Goal: Transaction & Acquisition: Purchase product/service

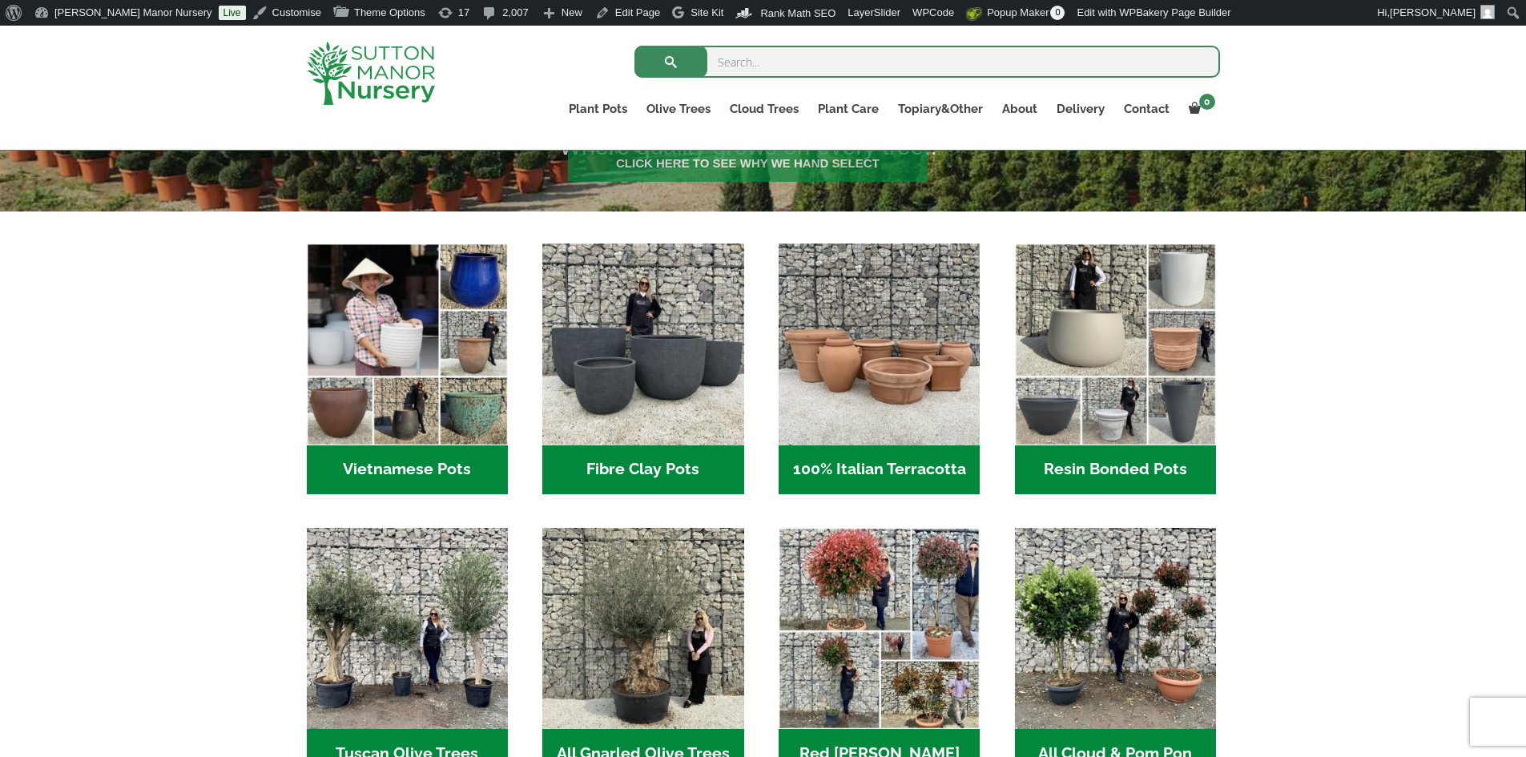
scroll to position [561, 0]
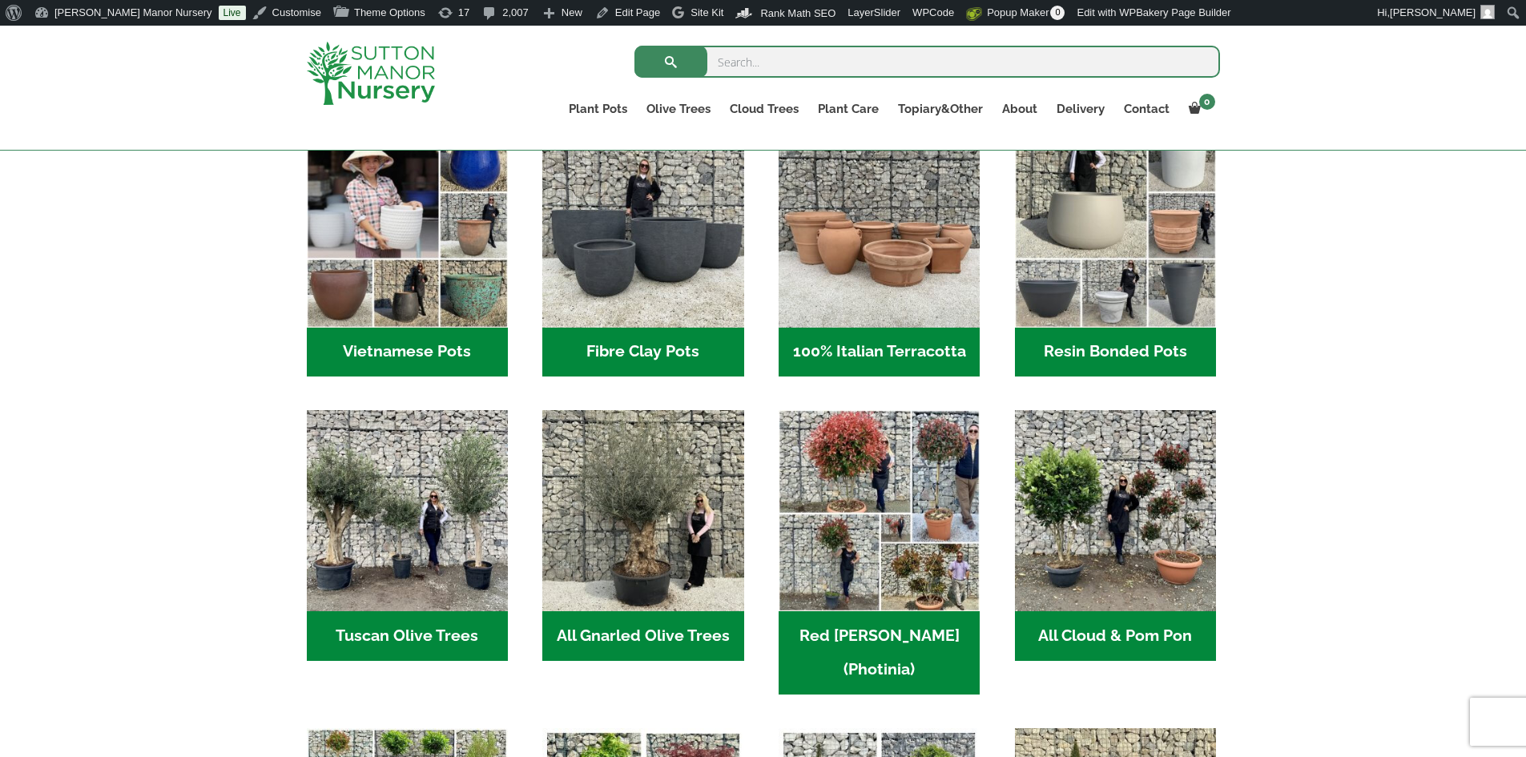
click at [1078, 344] on h2 "Resin Bonded Pots (212)" at bounding box center [1115, 353] width 201 height 50
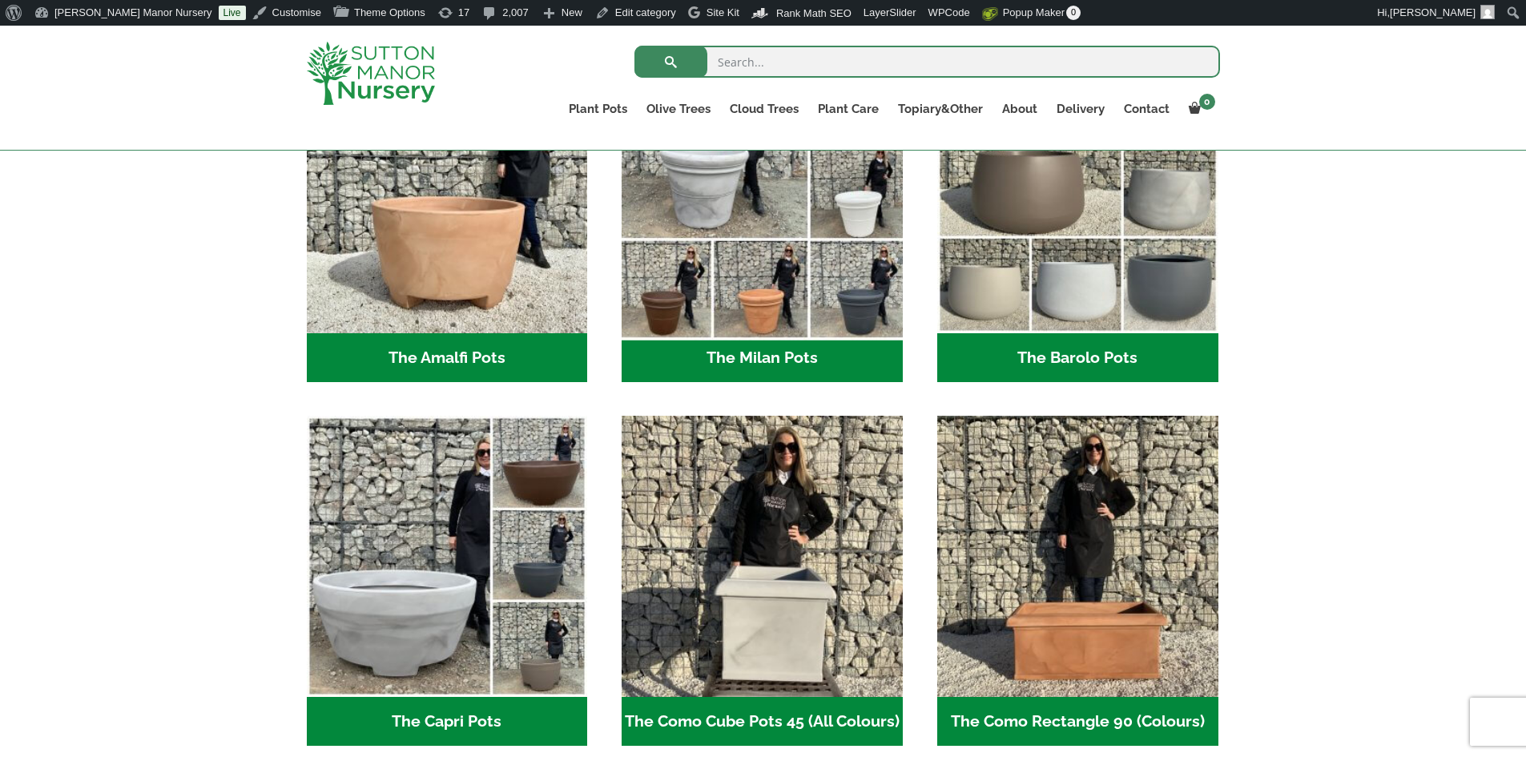
scroll to position [561, 0]
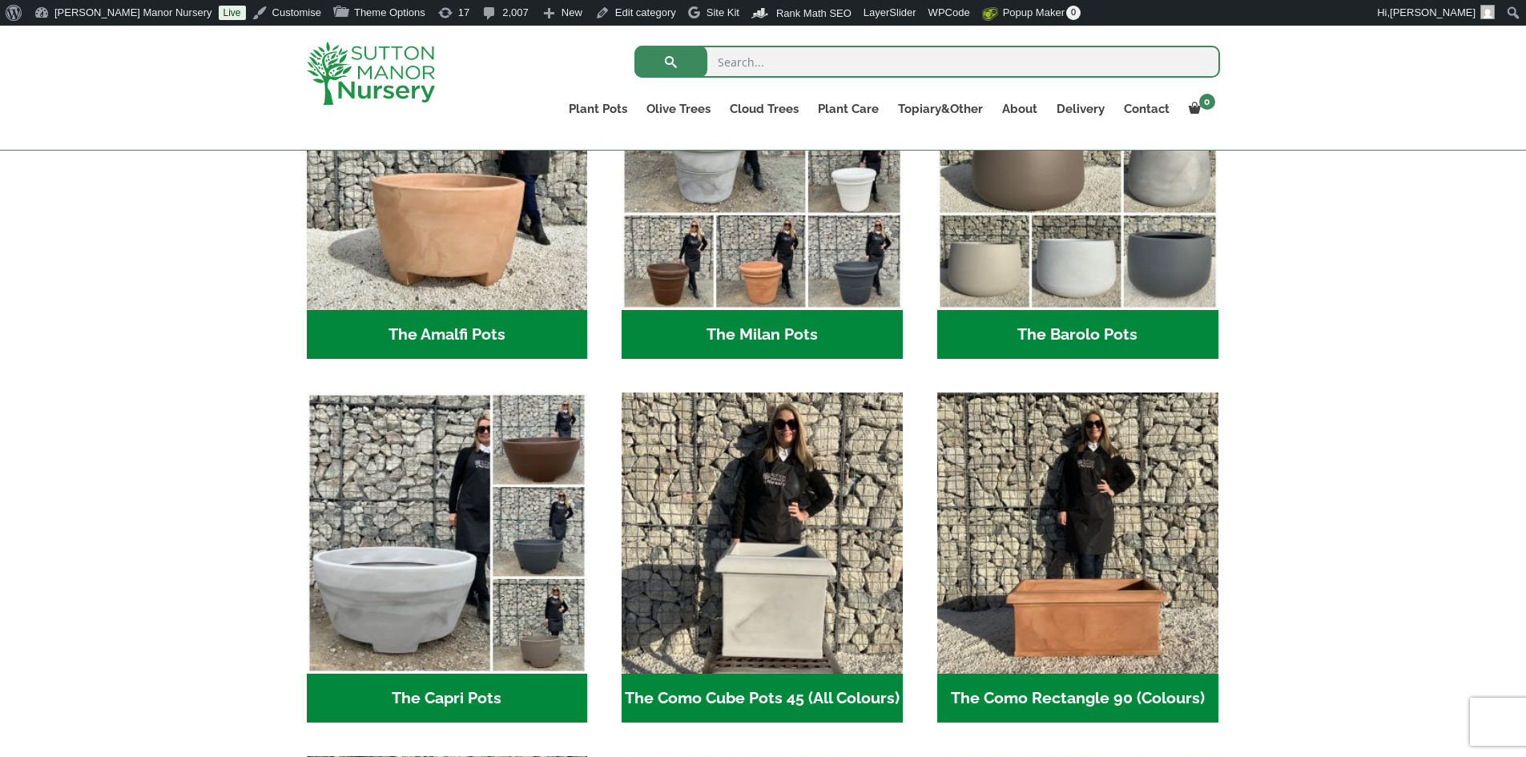
click at [731, 313] on h2 "The Milan Pots (35)" at bounding box center [761, 335] width 281 height 50
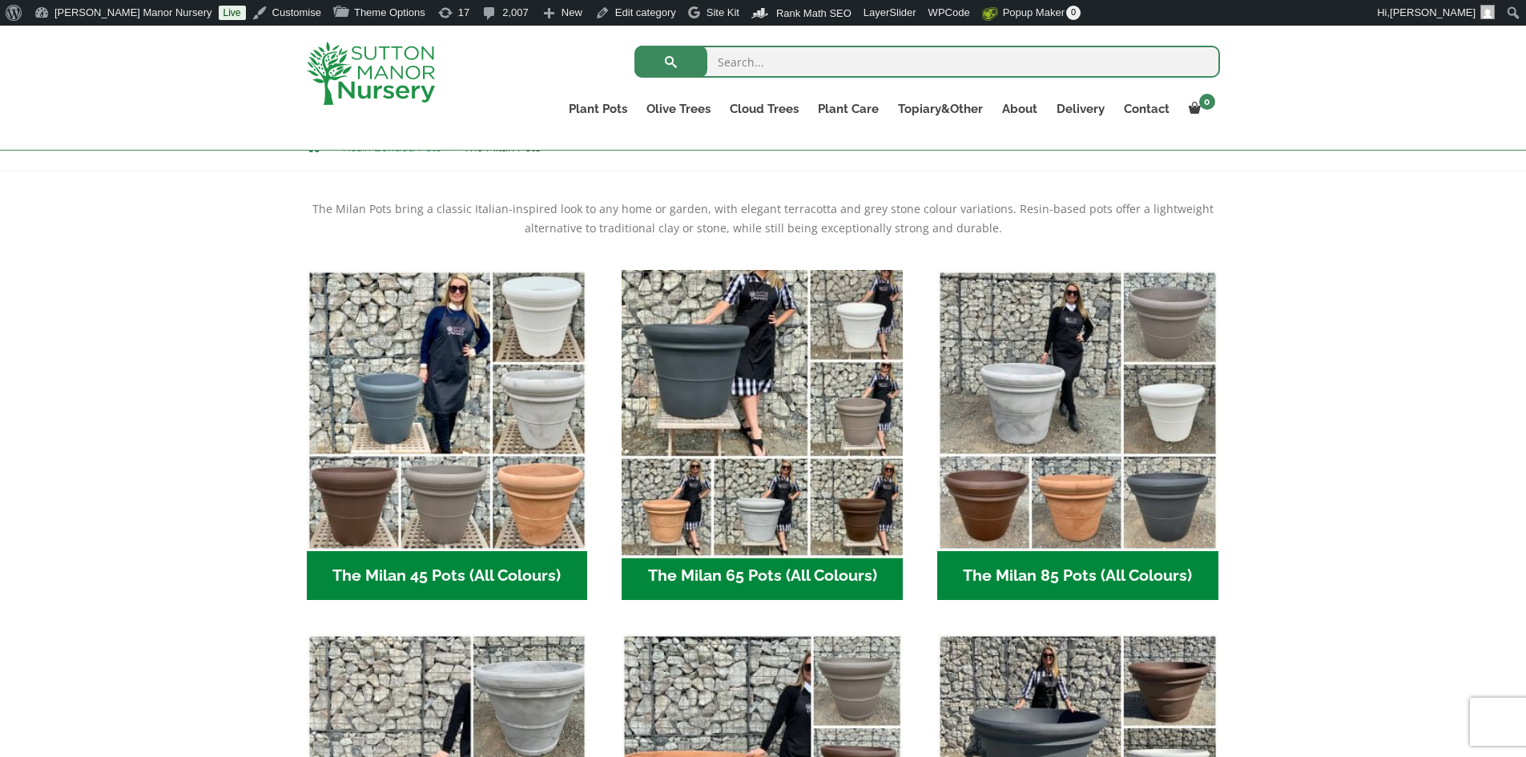
scroll to position [481, 0]
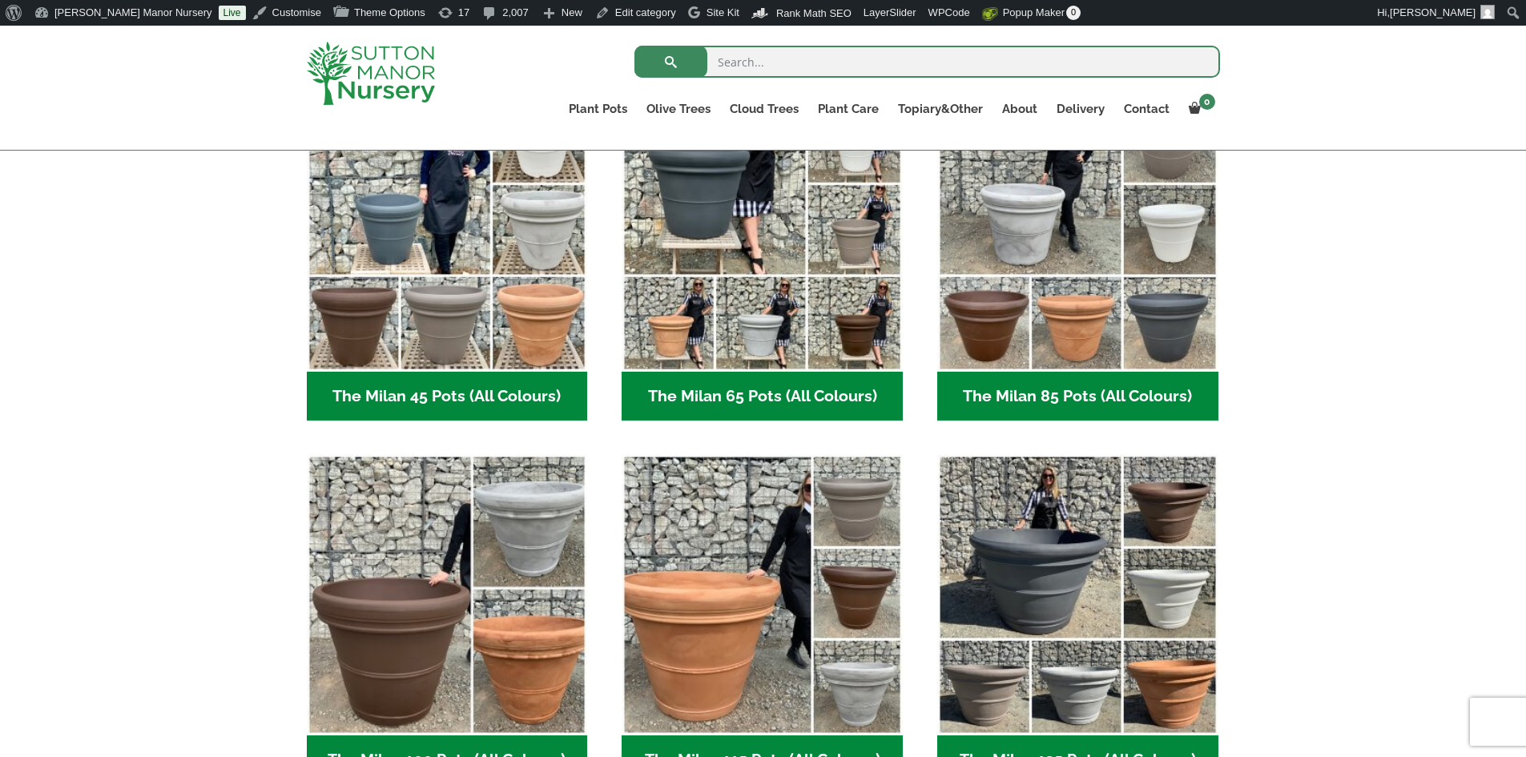
click at [742, 398] on h2 "The Milan 65 Pots (All Colours) (6)" at bounding box center [761, 397] width 281 height 50
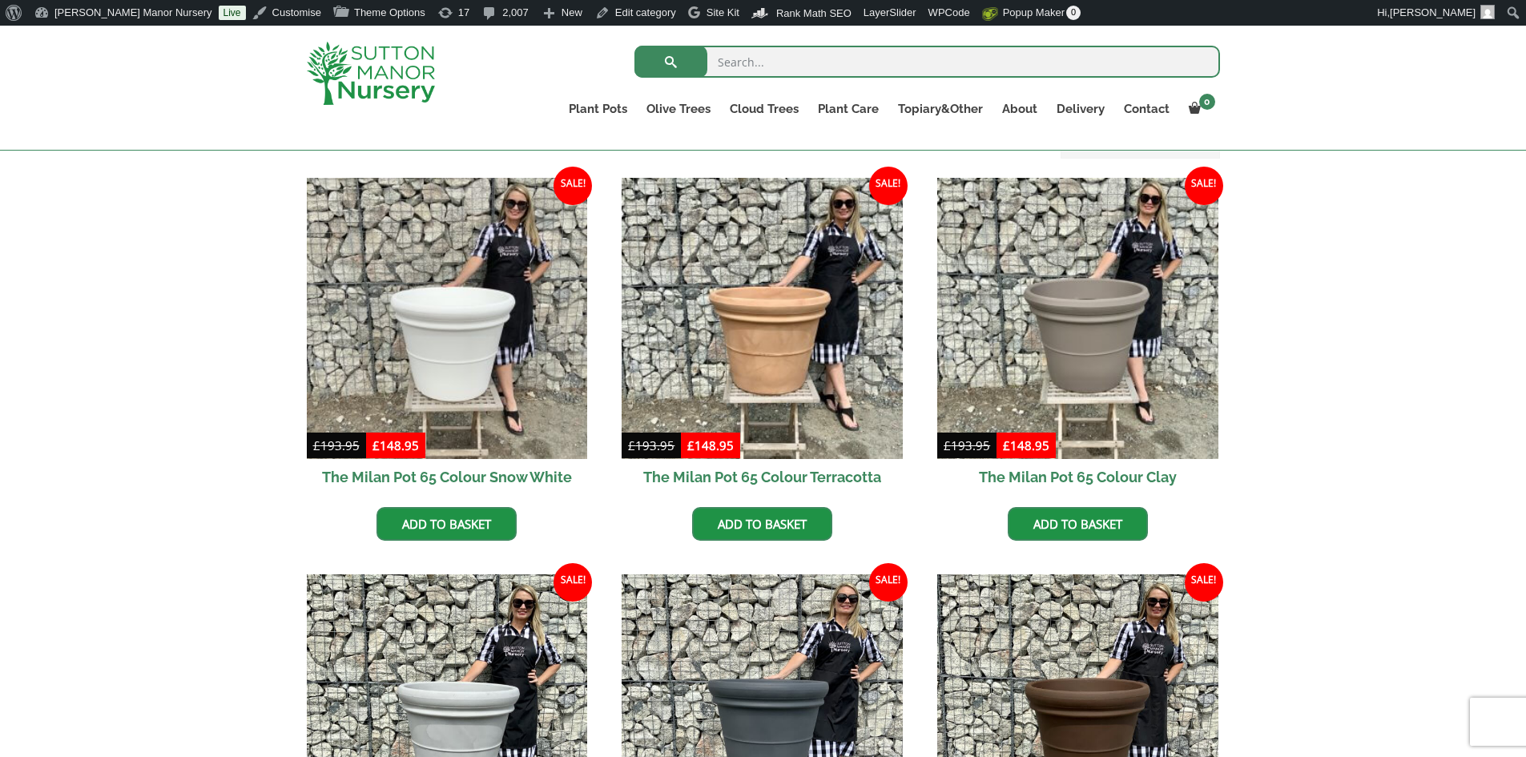
scroll to position [481, 0]
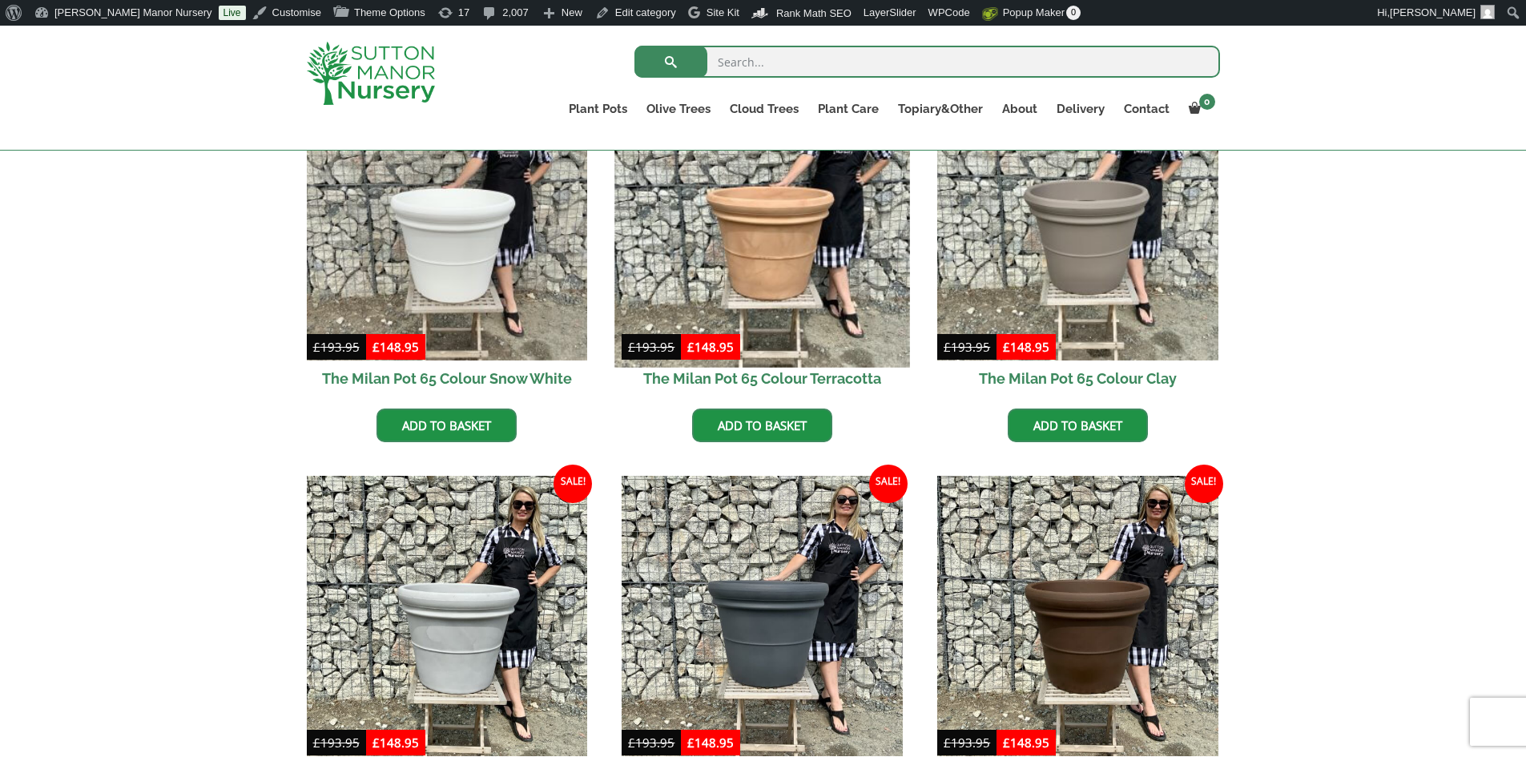
click at [750, 309] on img at bounding box center [762, 219] width 295 height 295
